Goal: Information Seeking & Learning: Learn about a topic

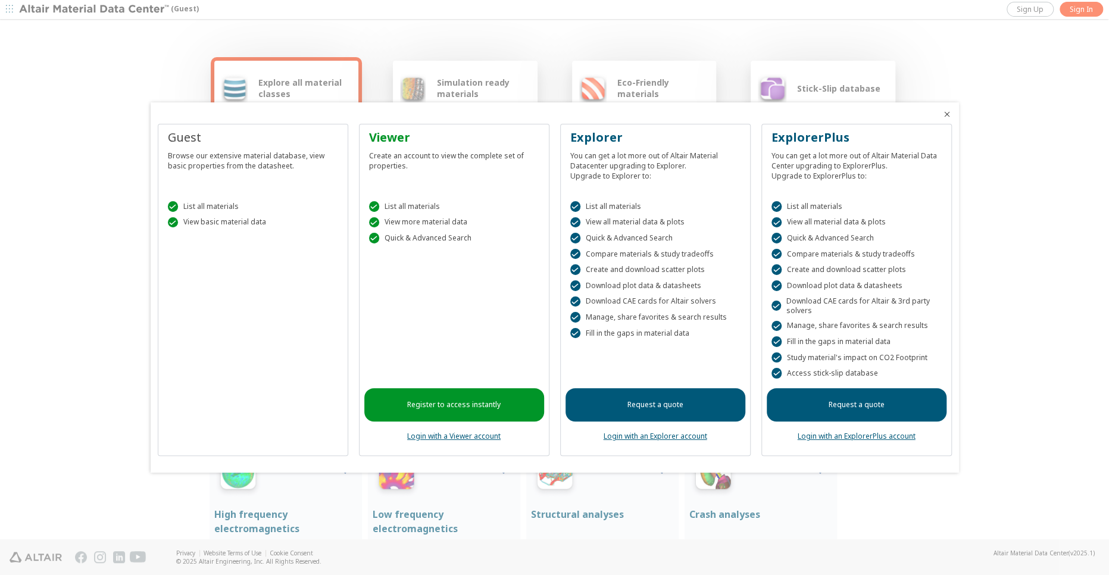
click at [1075, 12] on div at bounding box center [554, 287] width 1109 height 575
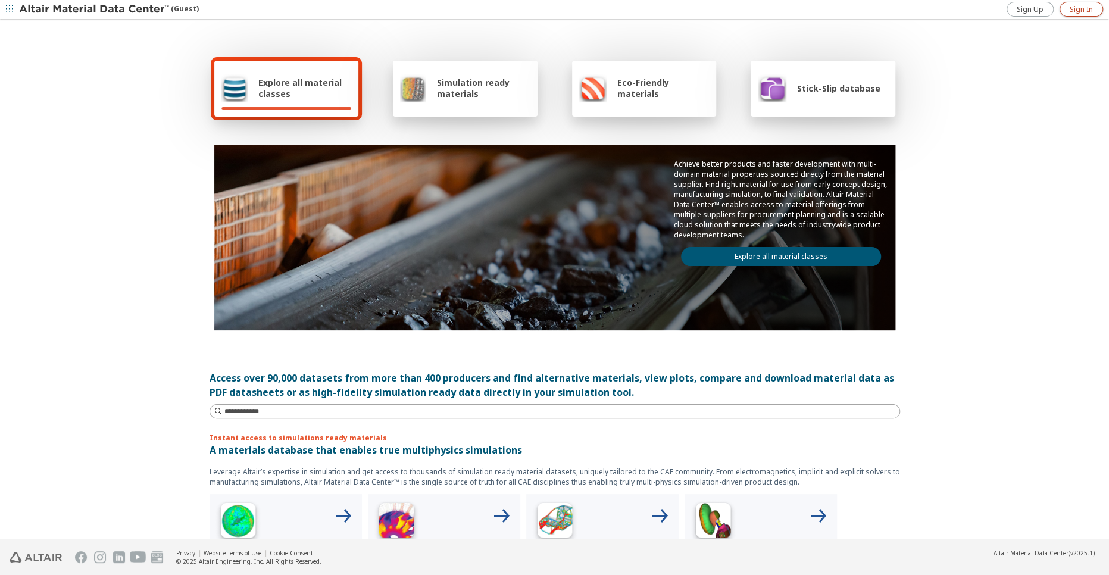
click at [1080, 14] on link "Sign In" at bounding box center [1080, 9] width 43 height 15
click at [444, 76] on div "Simulation ready materials" at bounding box center [465, 88] width 130 height 29
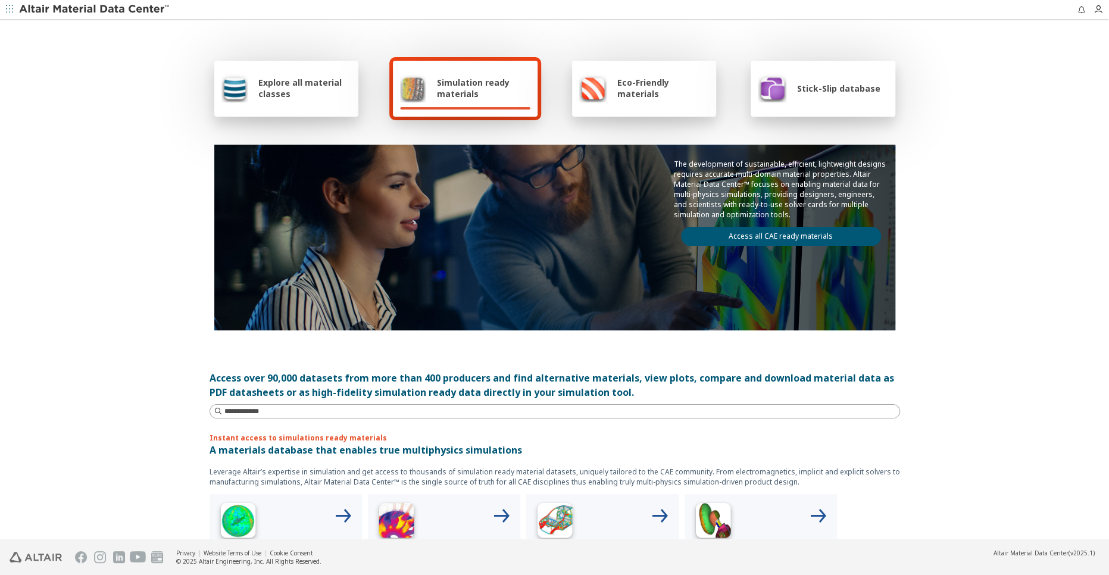
click at [820, 237] on link "Access all CAE ready materials" at bounding box center [781, 236] width 200 height 19
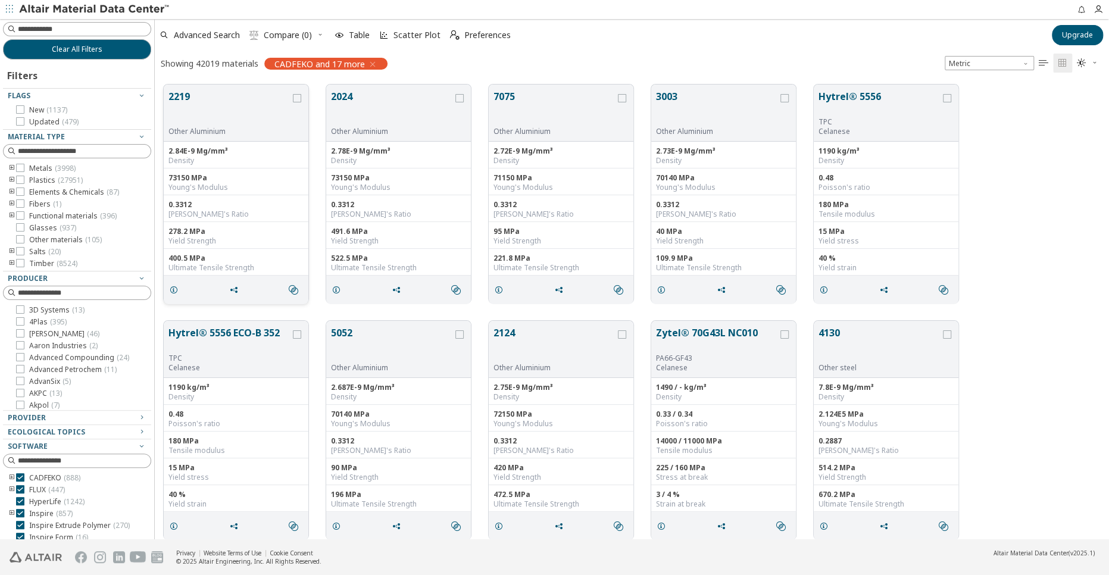
scroll to position [454, 944]
click at [19, 181] on icon at bounding box center [20, 180] width 8 height 8
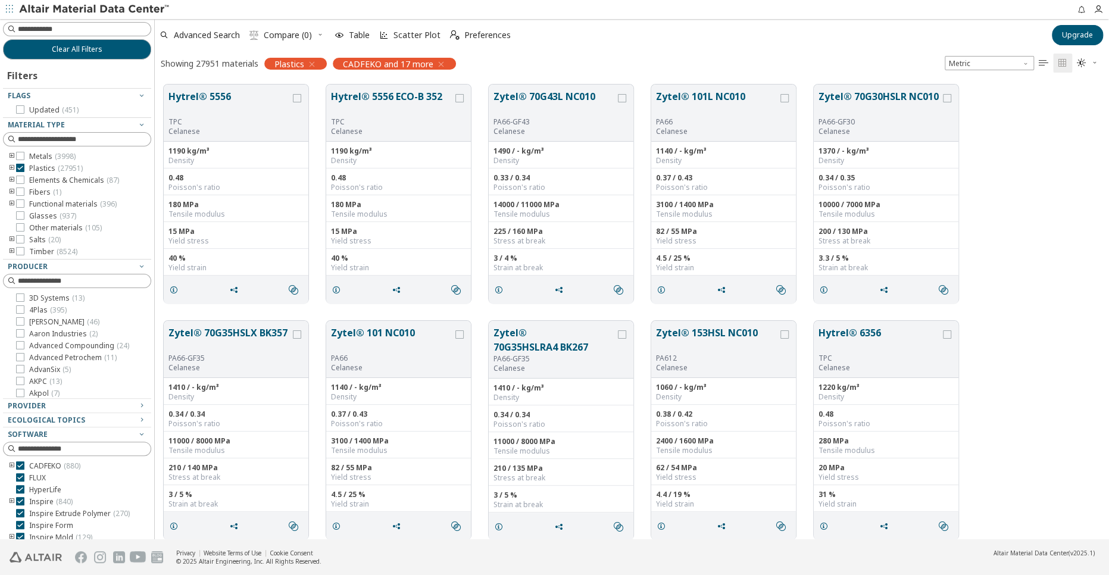
click at [10, 166] on icon "toogle group" at bounding box center [12, 169] width 8 height 10
click at [32, 178] on icon "toogle group" at bounding box center [30, 181] width 8 height 10
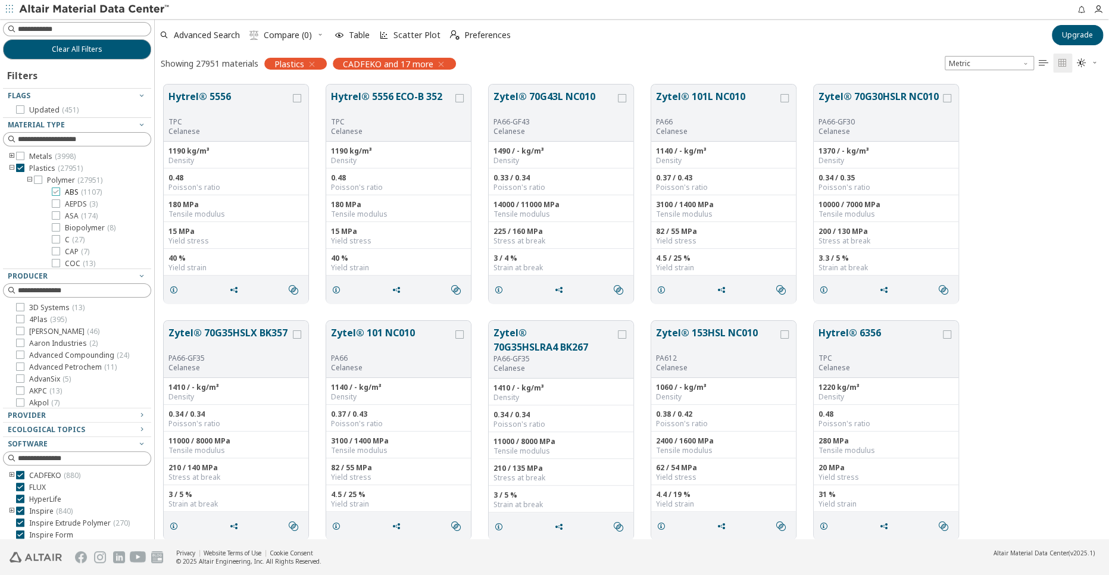
click at [55, 190] on icon at bounding box center [56, 191] width 8 height 8
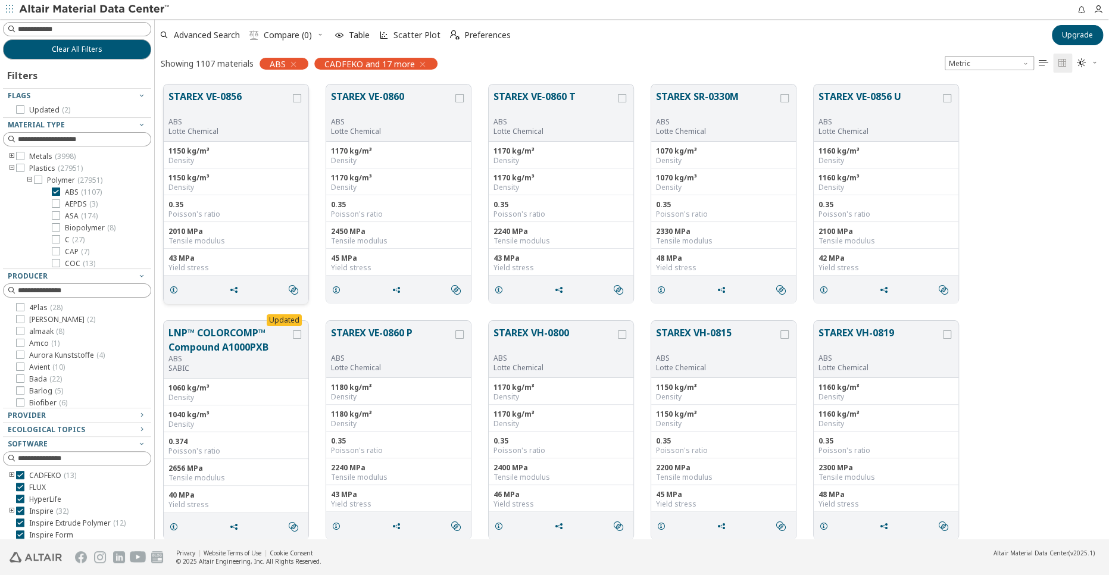
click at [220, 180] on div "1150 kg/m³" at bounding box center [235, 178] width 135 height 10
click at [294, 287] on icon "" at bounding box center [294, 290] width 10 height 10
click at [211, 164] on div "Density" at bounding box center [235, 161] width 135 height 10
click at [241, 99] on button "STAREX VE-0856" at bounding box center [229, 103] width 122 height 28
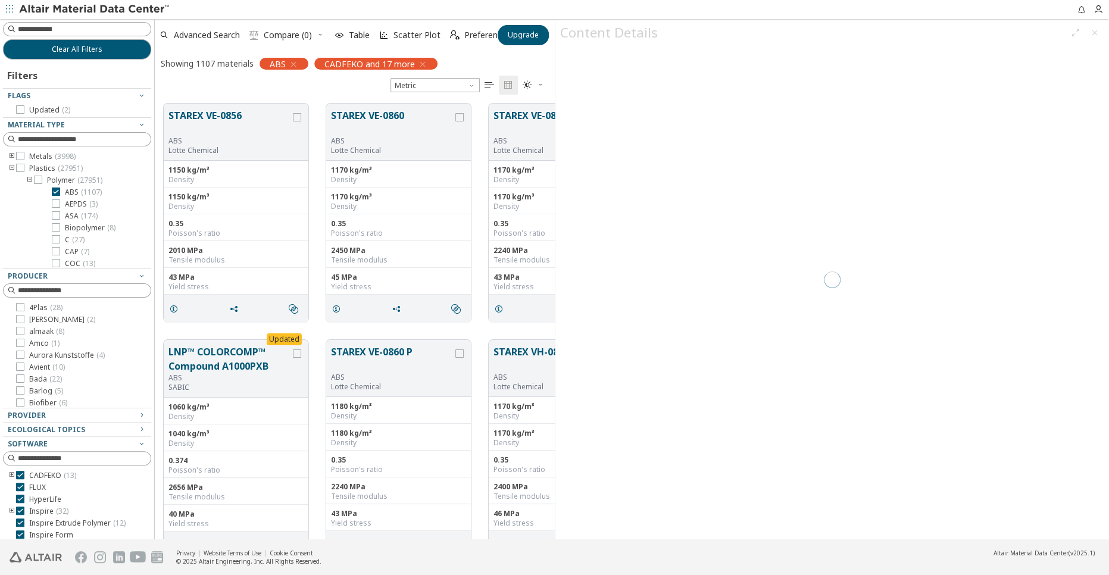
scroll to position [9, 9]
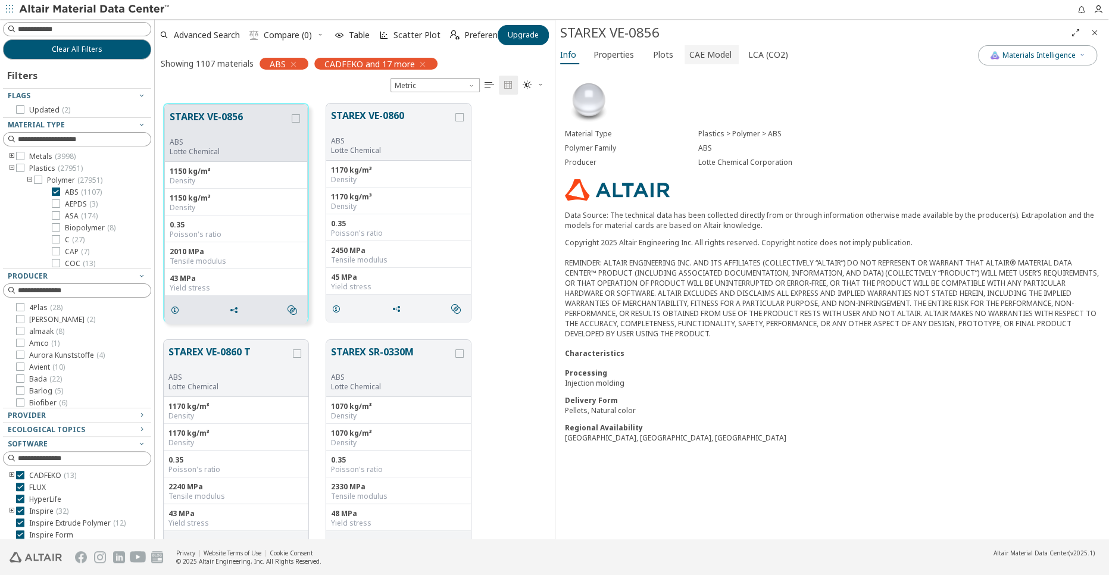
click at [723, 54] on span "CAE Model" at bounding box center [710, 54] width 42 height 19
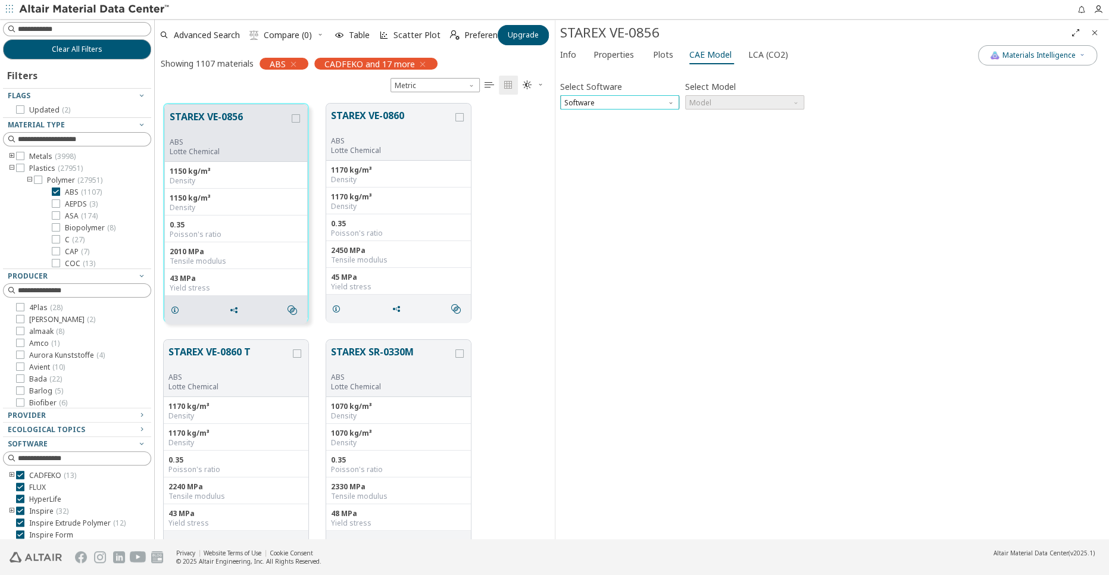
click at [652, 104] on span "Software" at bounding box center [619, 102] width 119 height 14
click at [591, 228] on span "Ls-Dyna" at bounding box center [578, 231] width 27 height 10
click at [740, 98] on span "Model" at bounding box center [744, 102] width 119 height 14
click at [719, 135] on button "Mat24" at bounding box center [743, 130] width 119 height 14
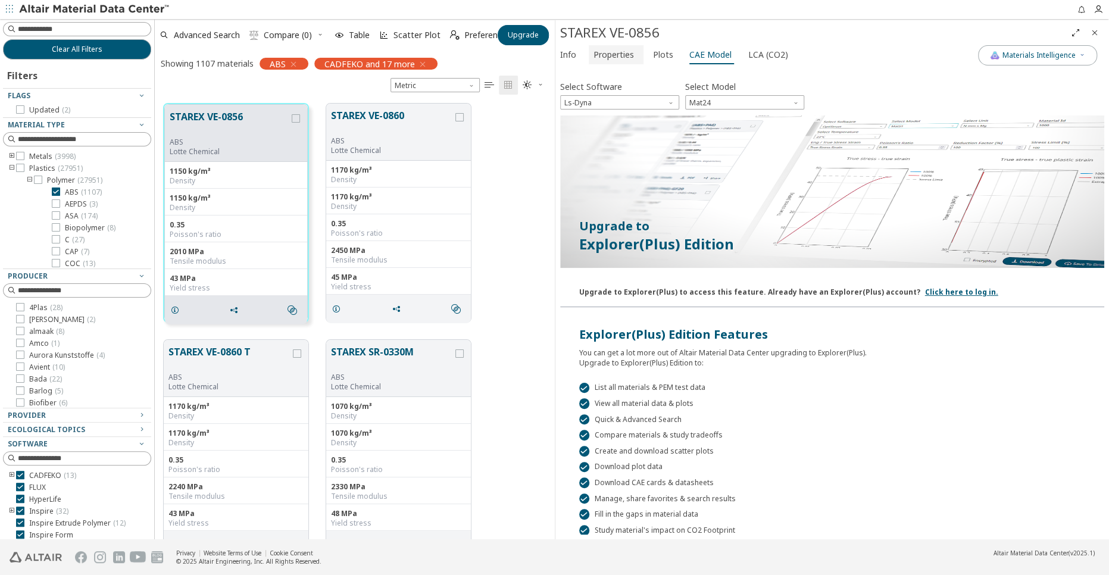
click at [606, 56] on span "Properties" at bounding box center [613, 54] width 40 height 19
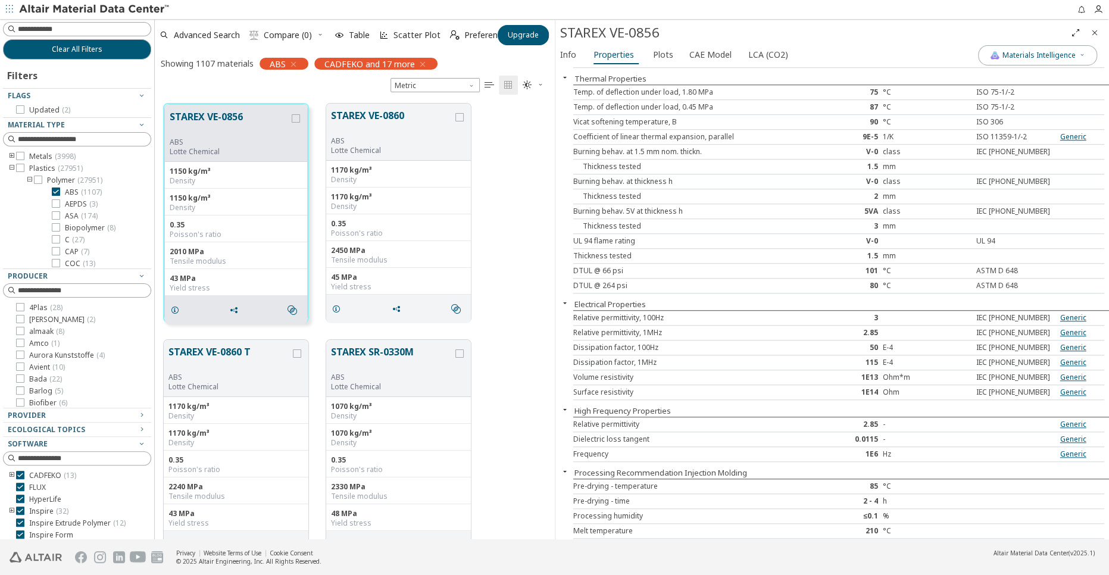
scroll to position [753, 0]
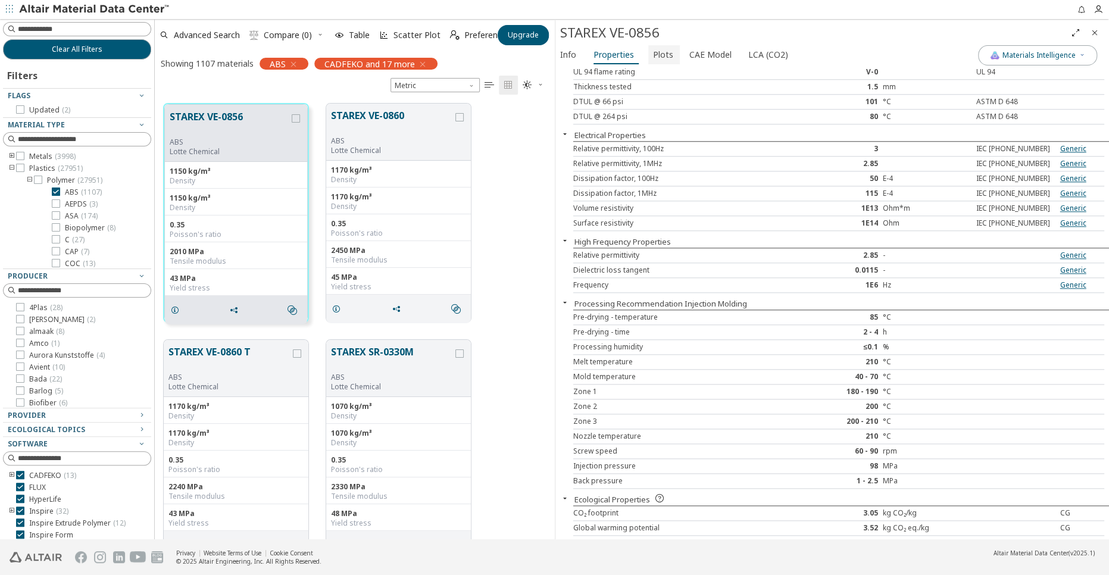
click at [657, 60] on span "Plots" at bounding box center [663, 54] width 20 height 19
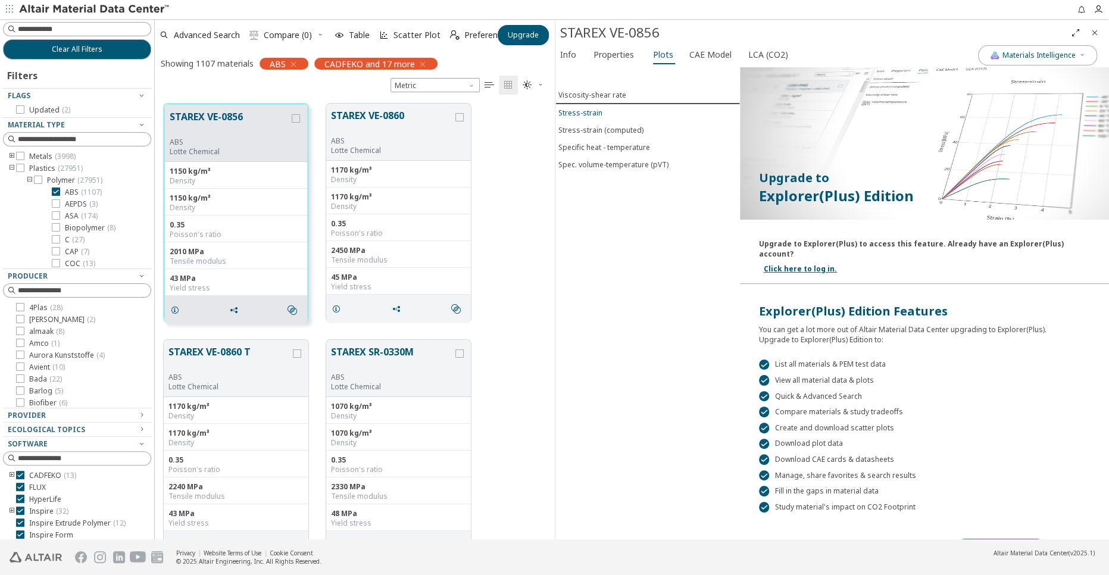
click at [589, 112] on div "Stress-strain" at bounding box center [580, 113] width 44 height 10
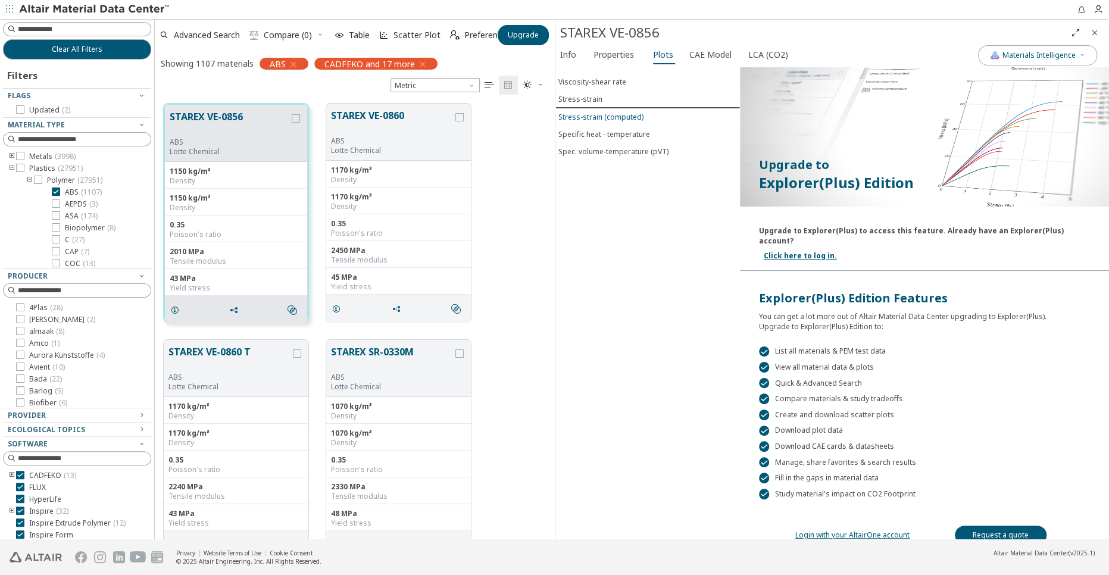
click at [576, 113] on div "Stress-strain (computed)" at bounding box center [600, 117] width 85 height 10
click at [586, 131] on div "Specific heat - temperature" at bounding box center [604, 134] width 92 height 10
click at [589, 146] on div "Spec. volume-temperature (pVT)" at bounding box center [613, 151] width 110 height 10
click at [582, 78] on div "Viscosity-shear rate" at bounding box center [592, 82] width 68 height 10
click at [616, 54] on span "Properties" at bounding box center [613, 54] width 40 height 19
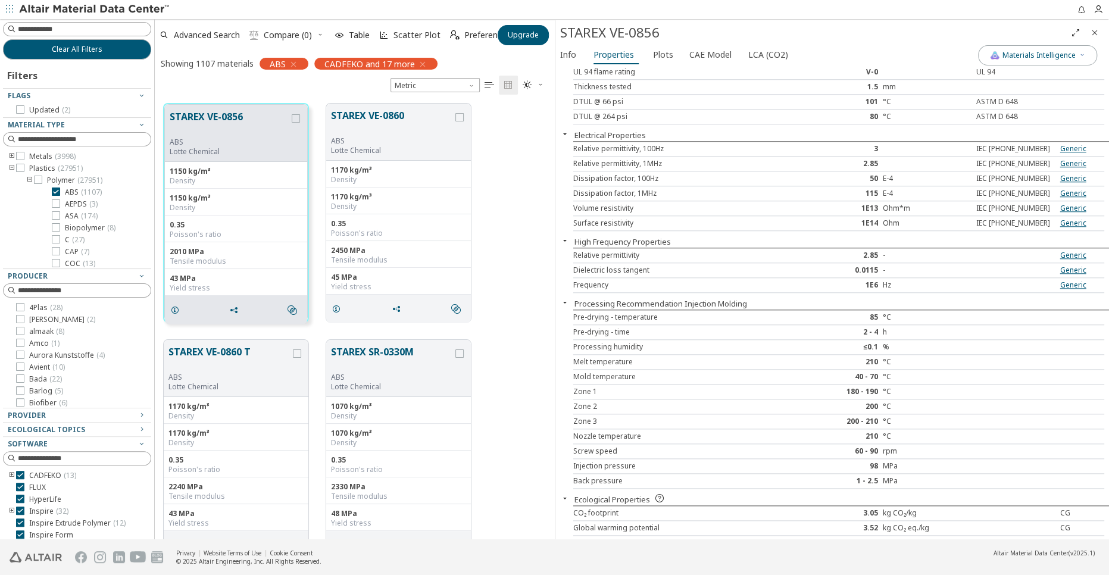
scroll to position [0, 0]
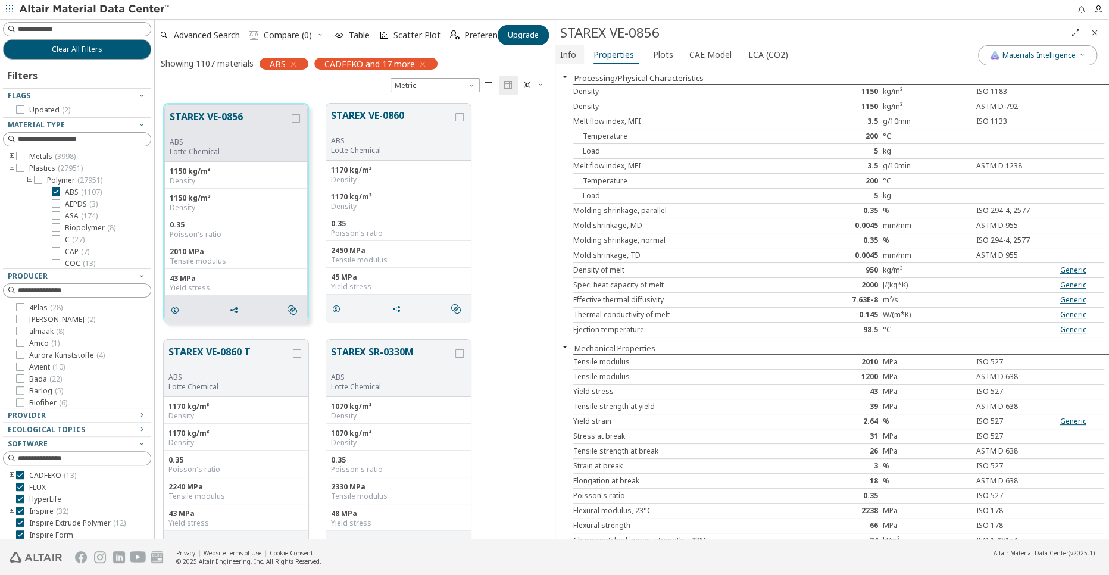
click at [569, 50] on span "Info" at bounding box center [568, 54] width 16 height 19
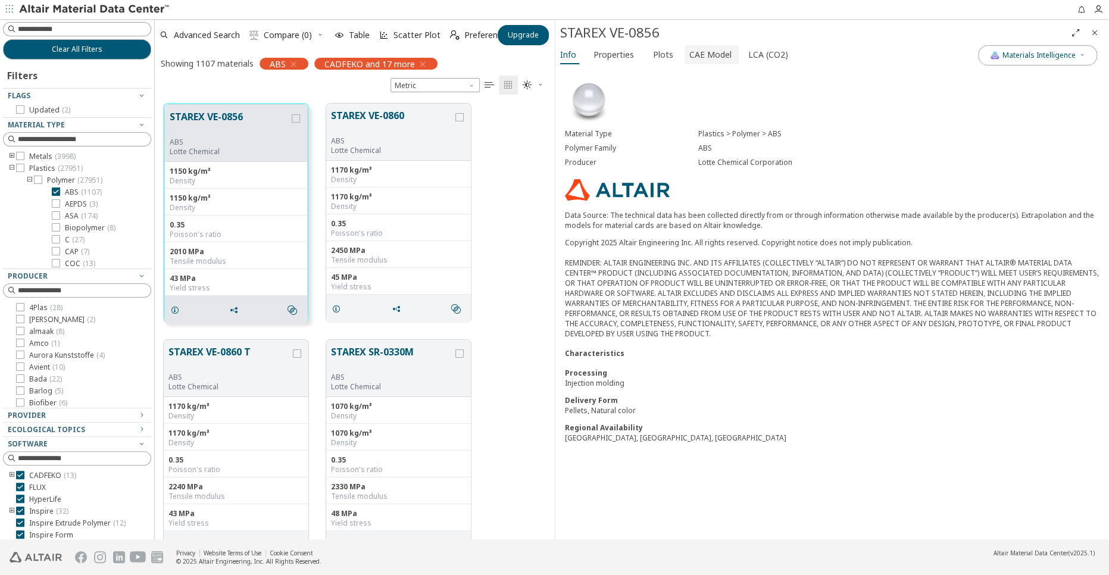
click at [705, 52] on span "CAE Model" at bounding box center [710, 54] width 42 height 19
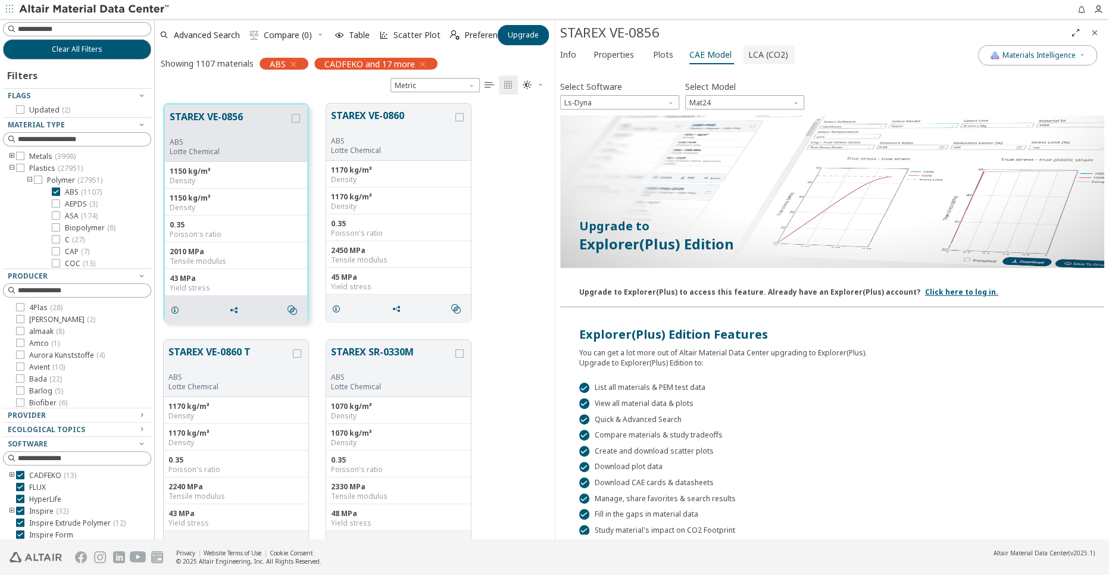
click at [748, 54] on span "LCA (CO2)" at bounding box center [768, 54] width 40 height 19
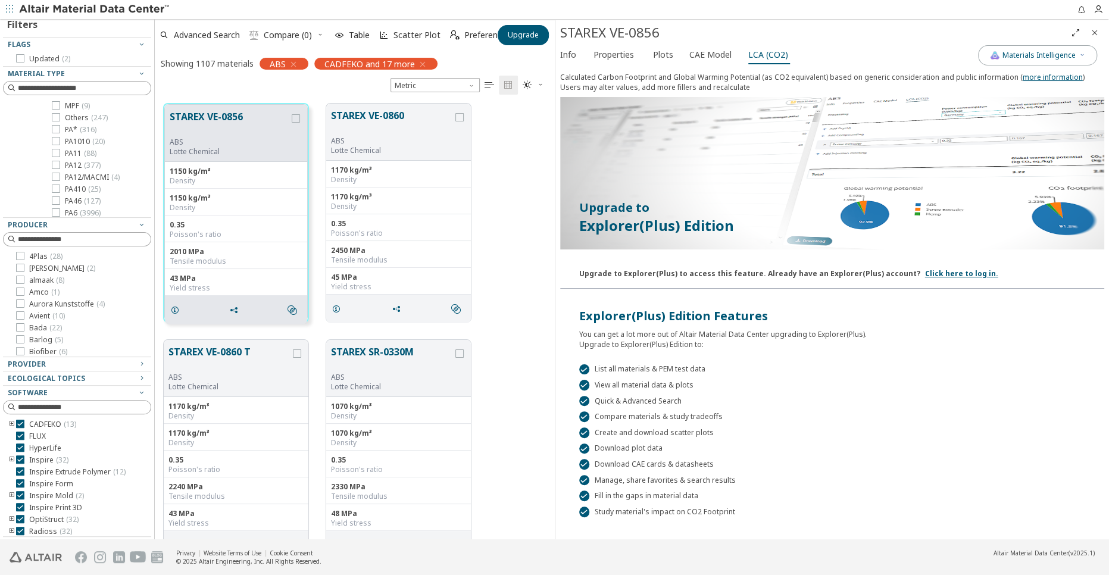
scroll to position [97, 0]
click at [20, 506] on icon at bounding box center [20, 505] width 8 height 8
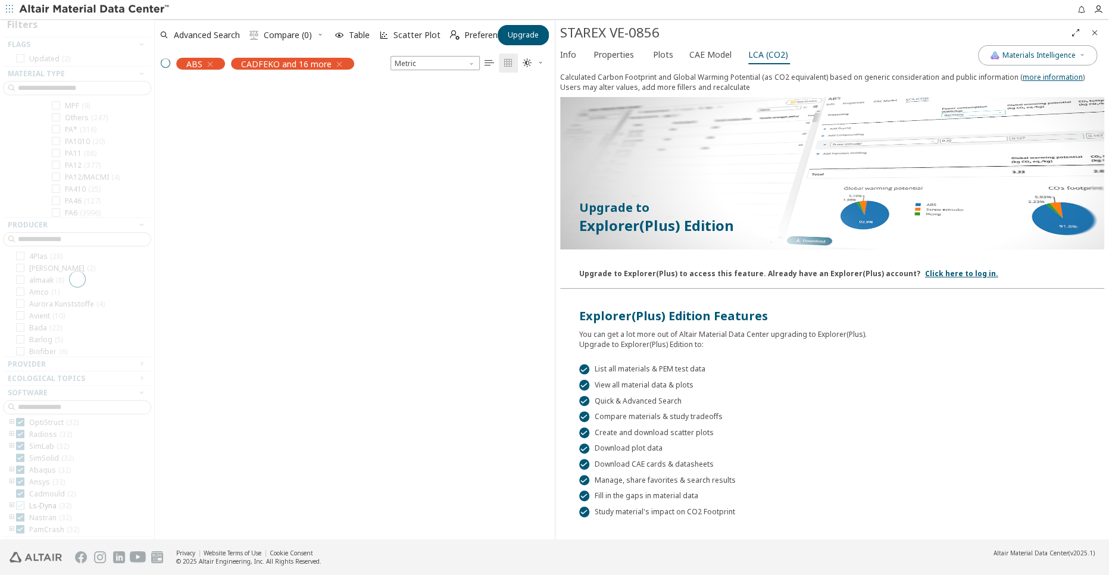
scroll to position [436, 390]
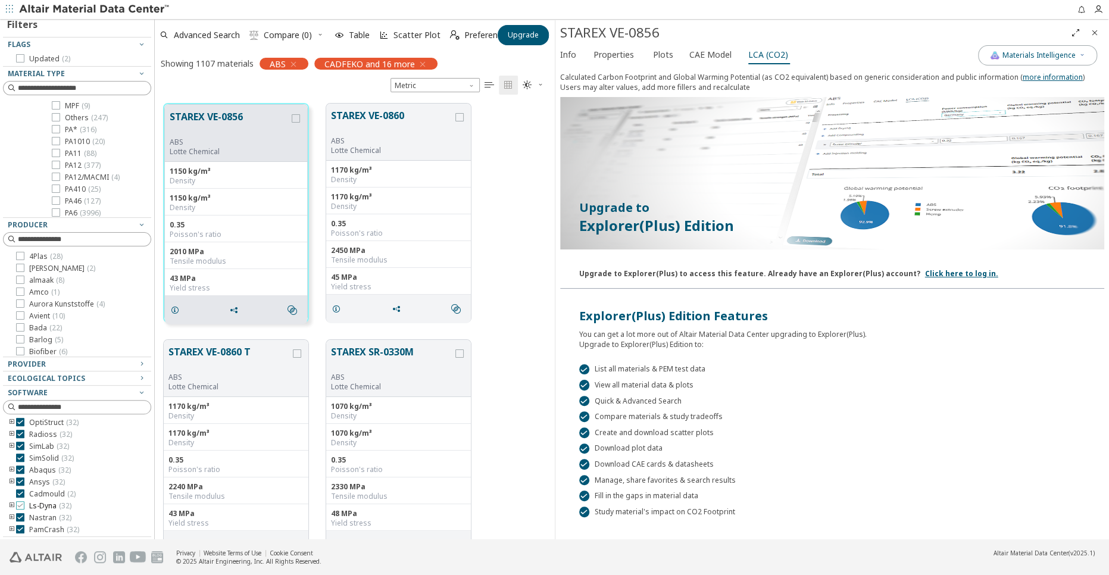
click at [20, 506] on icon at bounding box center [20, 505] width 8 height 8
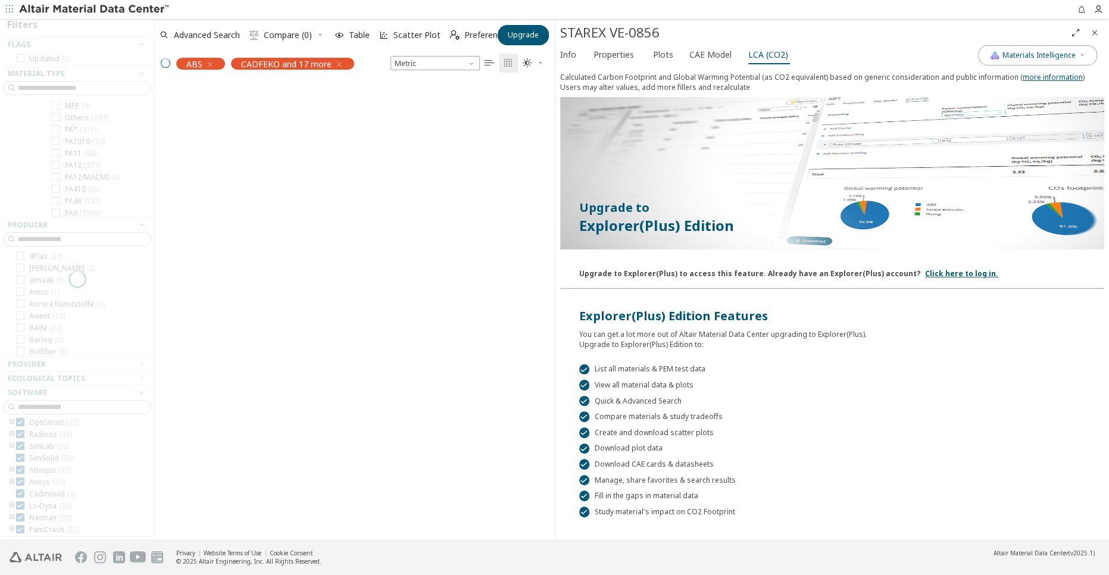
scroll to position [9, 9]
click at [155, 406] on div "Clear All Filters Filters Flags Updated ( 2 ) Material Type Metals ( 3998 ) Pla…" at bounding box center [554, 279] width 1109 height 520
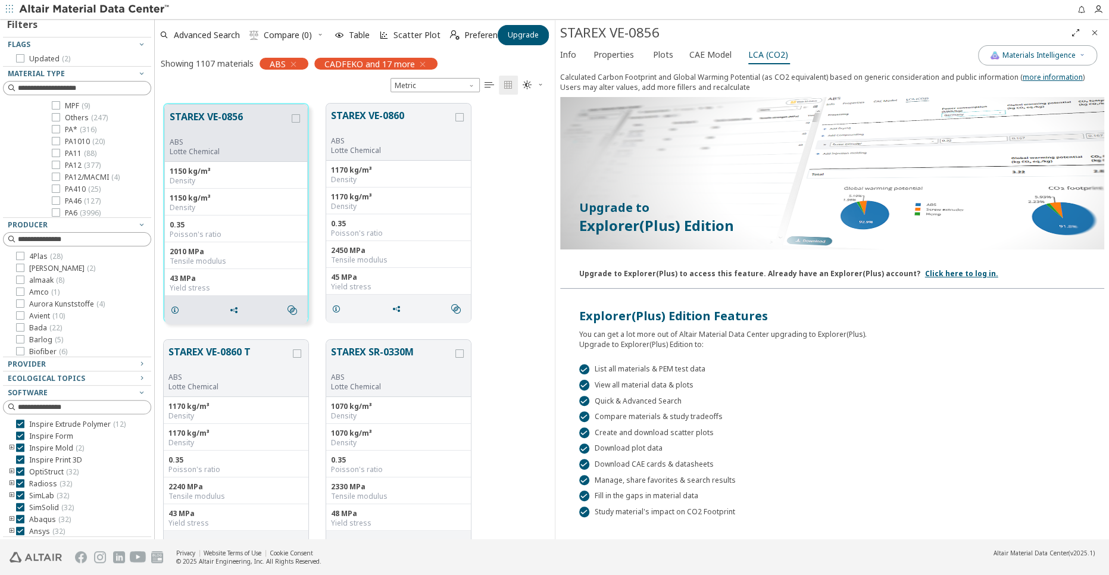
scroll to position [0, 0]
click at [148, 319] on div at bounding box center [151, 279] width 6 height 520
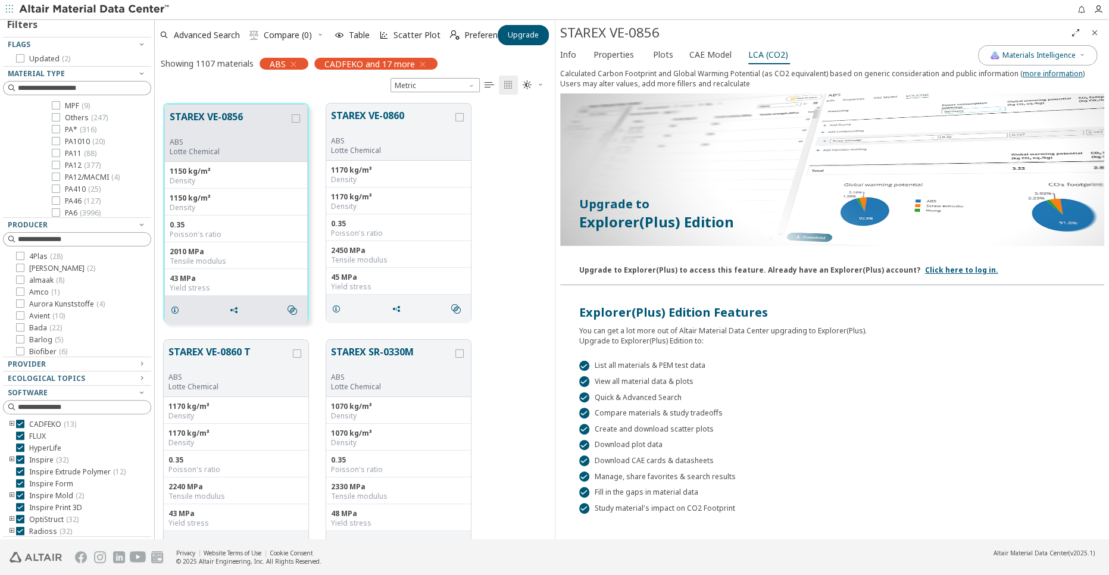
scroll to position [28, 0]
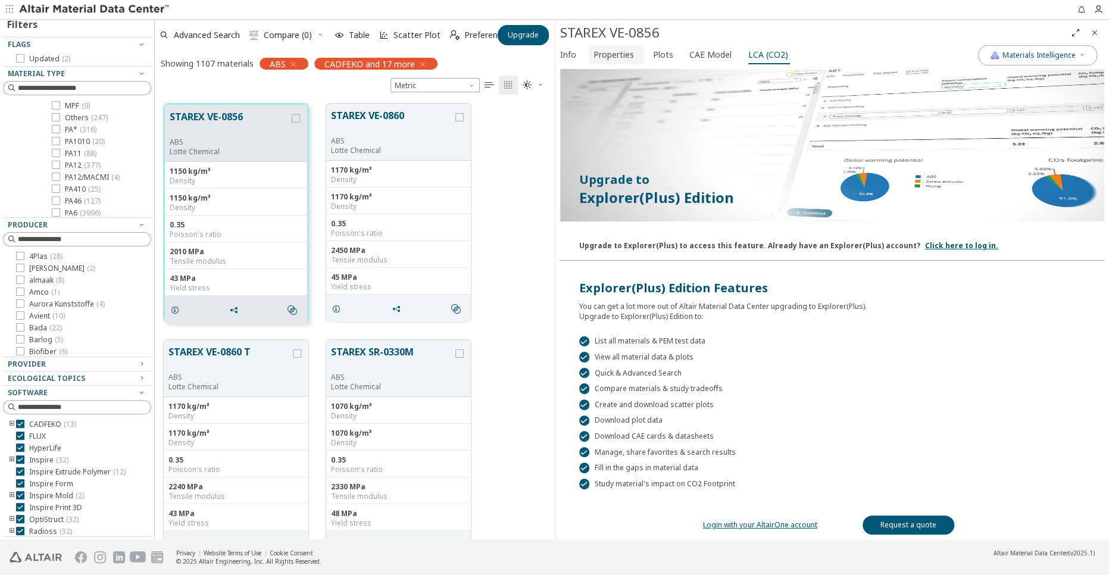
click at [621, 61] on span "Properties" at bounding box center [613, 54] width 40 height 19
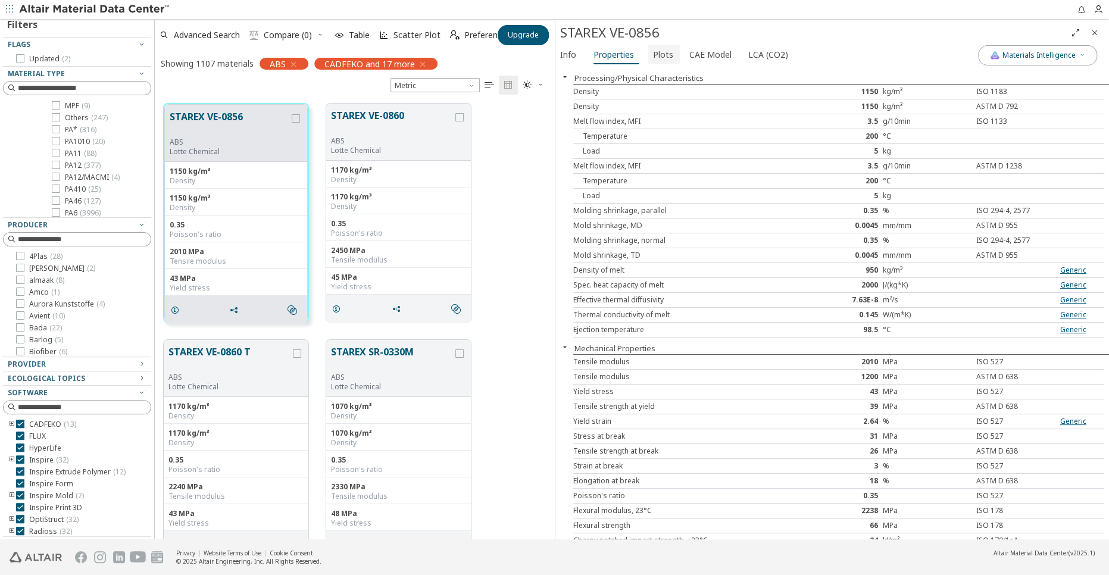
click at [659, 55] on span "Plots" at bounding box center [663, 54] width 20 height 19
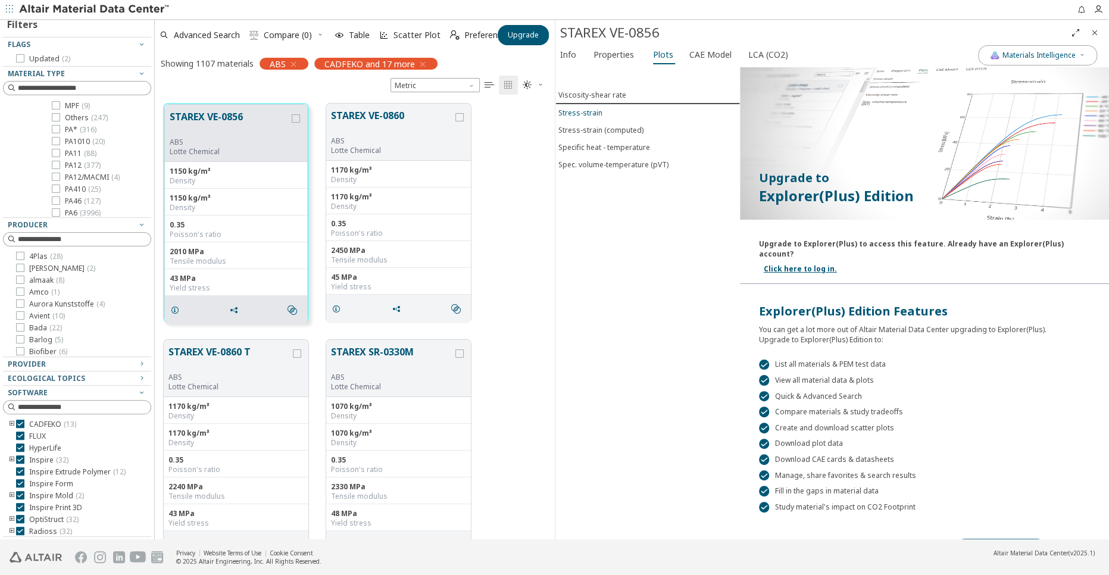
click at [590, 110] on div "Stress-strain" at bounding box center [580, 113] width 44 height 10
click at [707, 54] on span "CAE Model" at bounding box center [710, 54] width 42 height 19
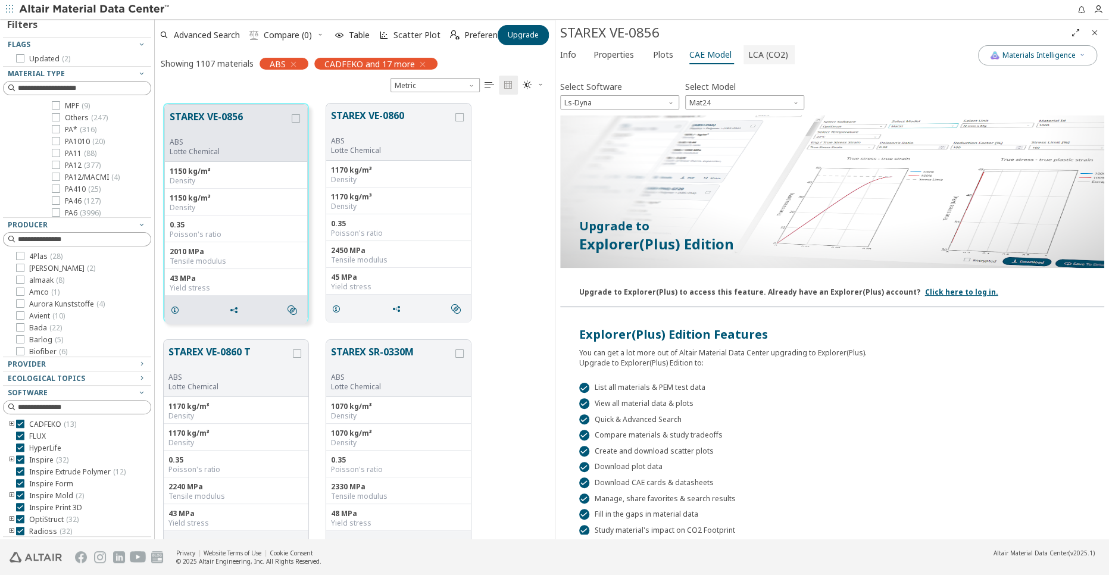
click at [763, 58] on span "LCA (CO2)" at bounding box center [768, 54] width 40 height 19
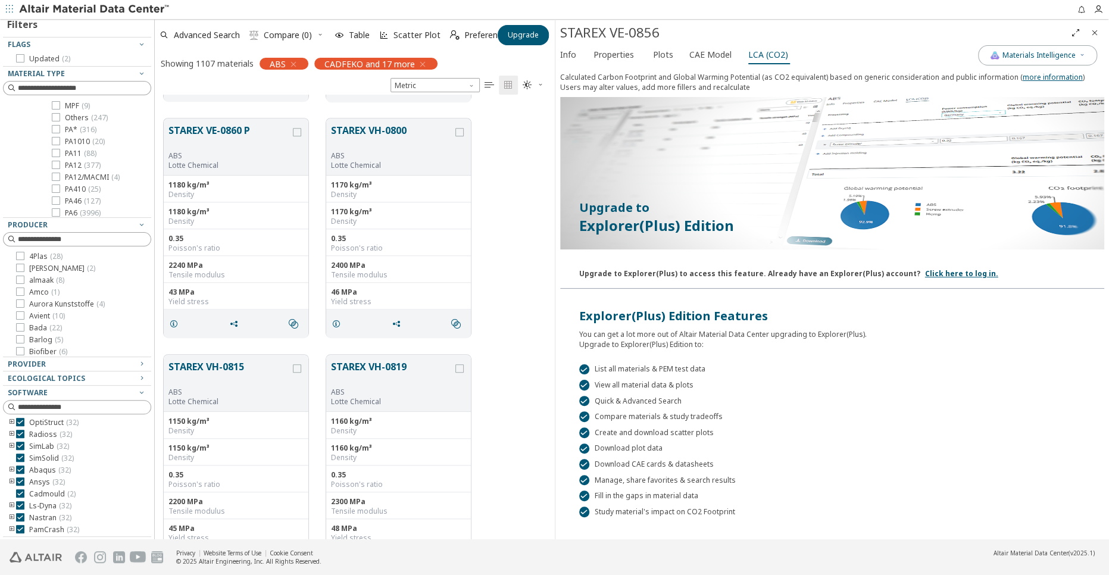
scroll to position [396, 0]
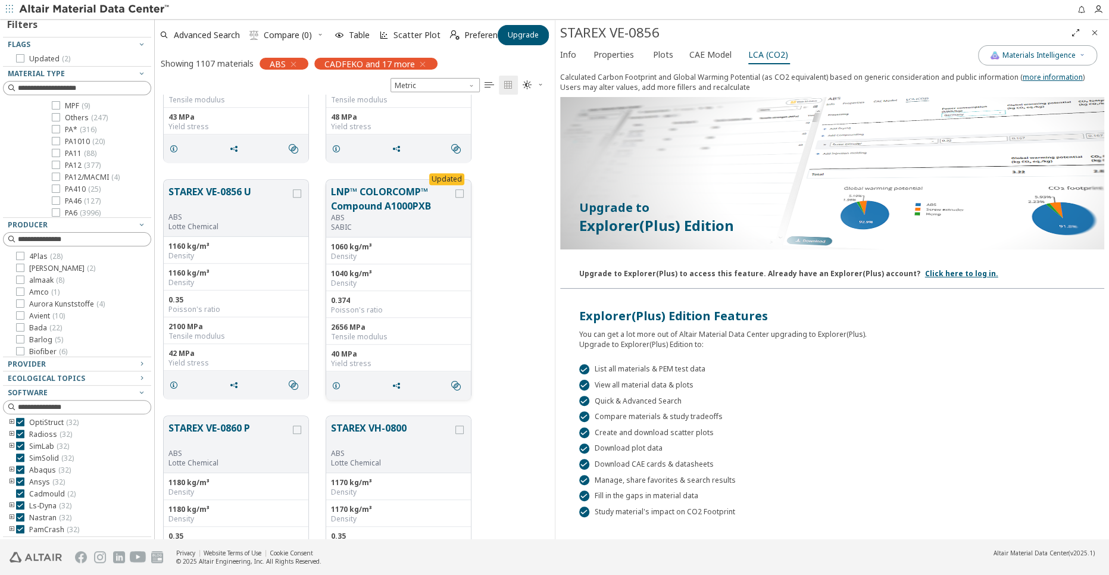
click at [399, 201] on button "LNP™ COLORCOMP™ Compound A1000PXB" at bounding box center [392, 198] width 122 height 29
